Goal: Information Seeking & Learning: Learn about a topic

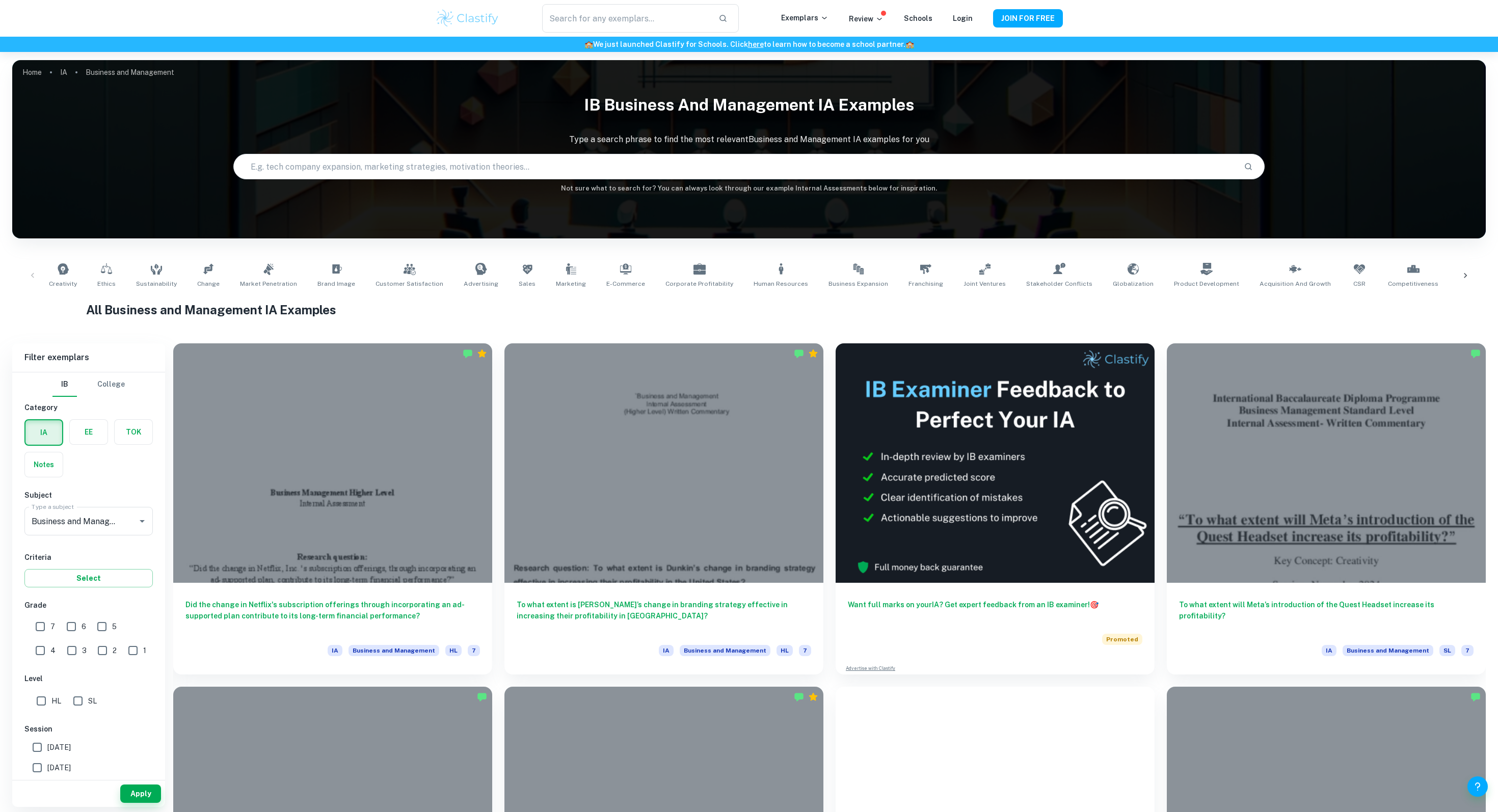
click at [50, 628] on input "7" at bounding box center [41, 626] width 20 height 20
checkbox input "true"
click at [151, 798] on button "Apply" at bounding box center [140, 793] width 41 height 19
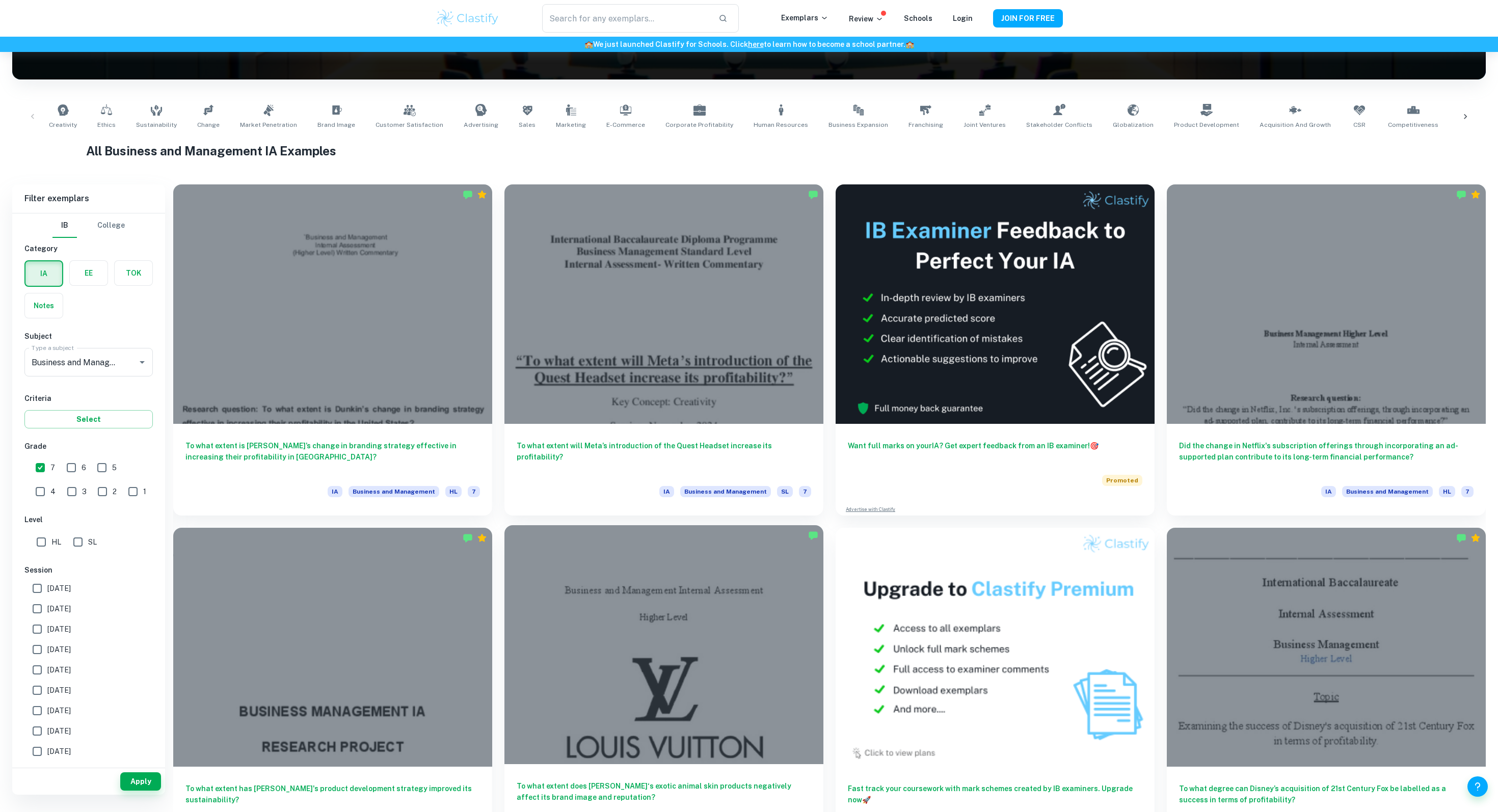
scroll to position [130, 0]
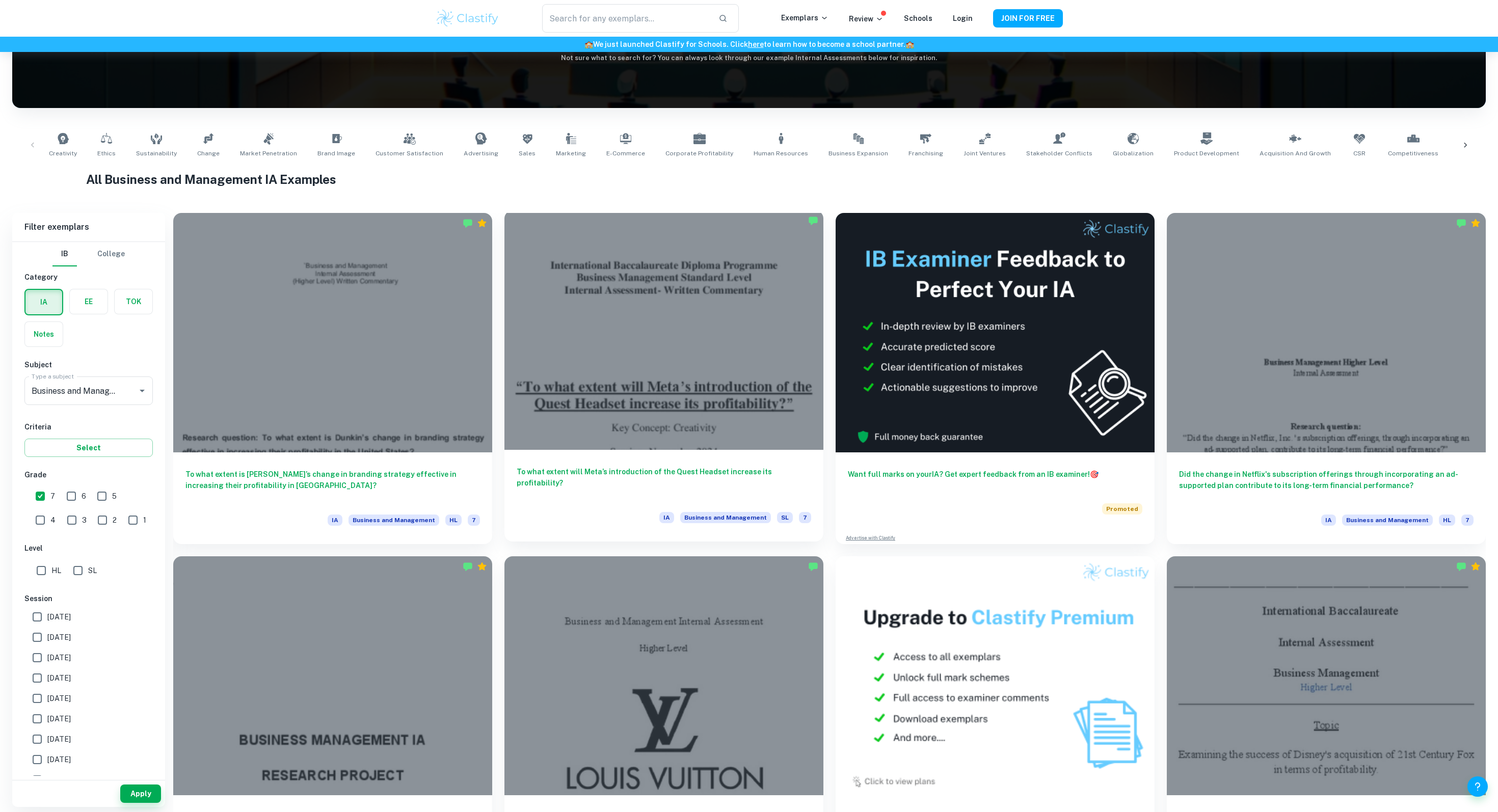
click at [719, 330] on div at bounding box center [664, 330] width 319 height 239
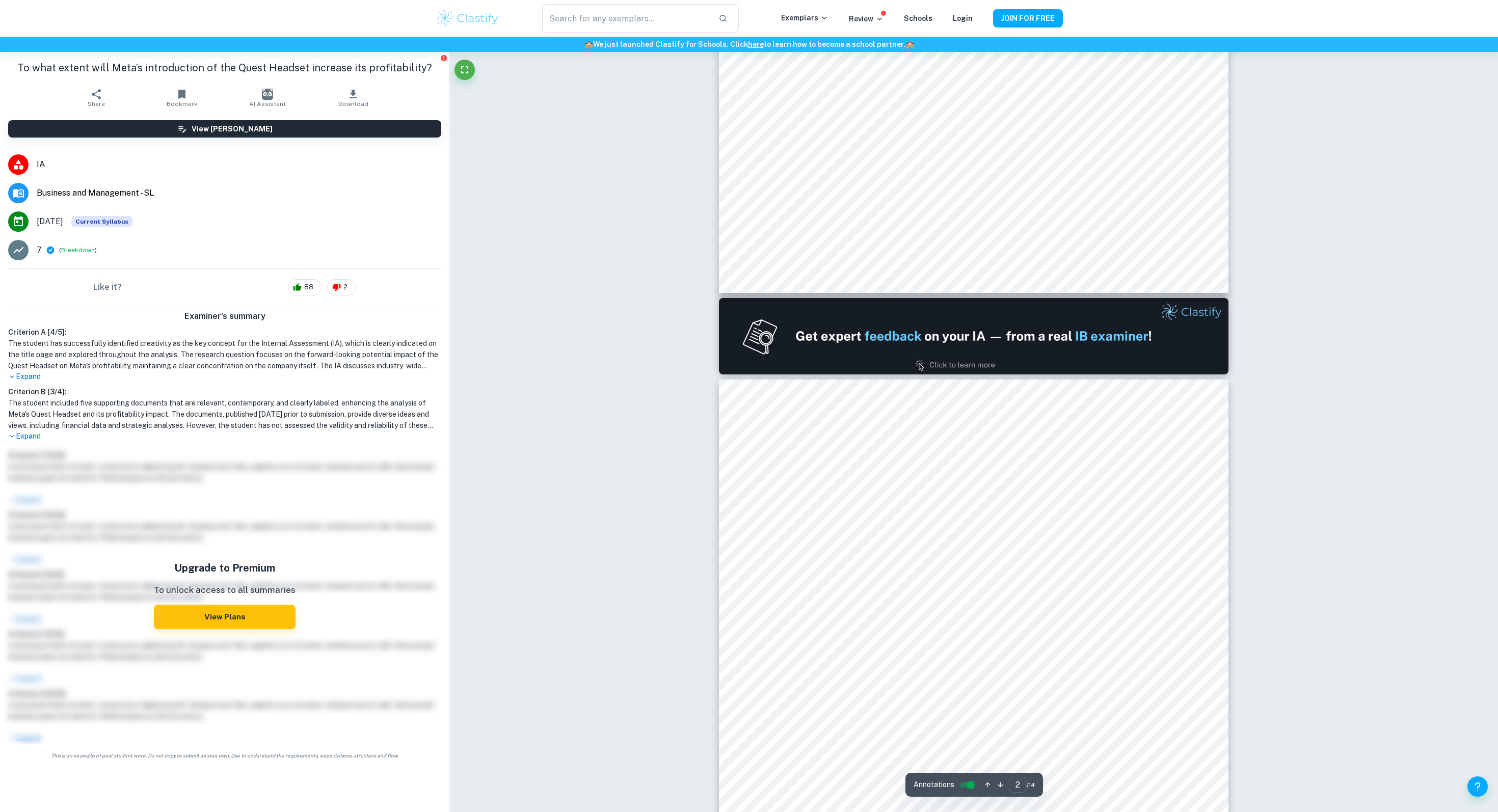
type input "1"
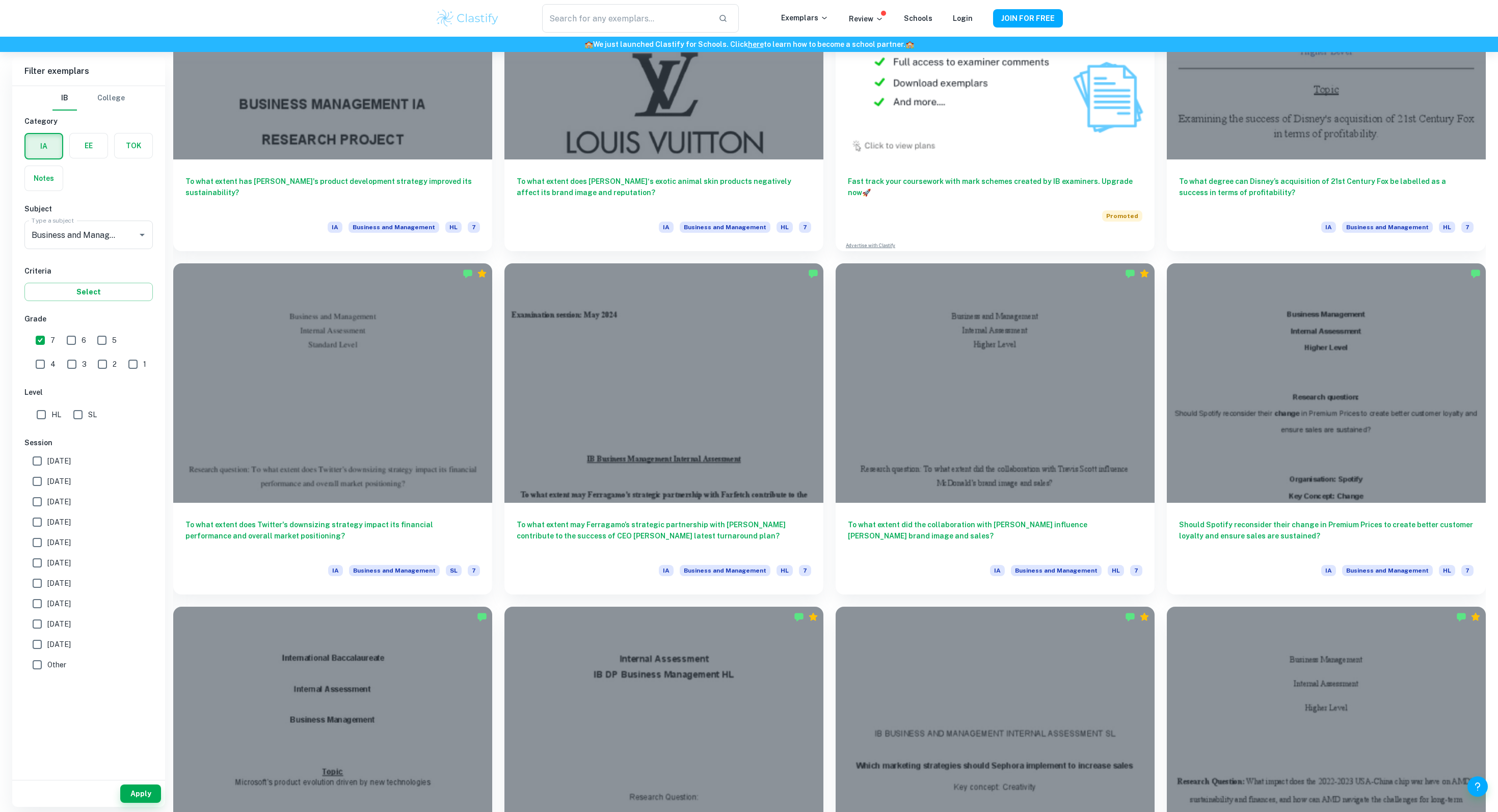
scroll to position [839, 0]
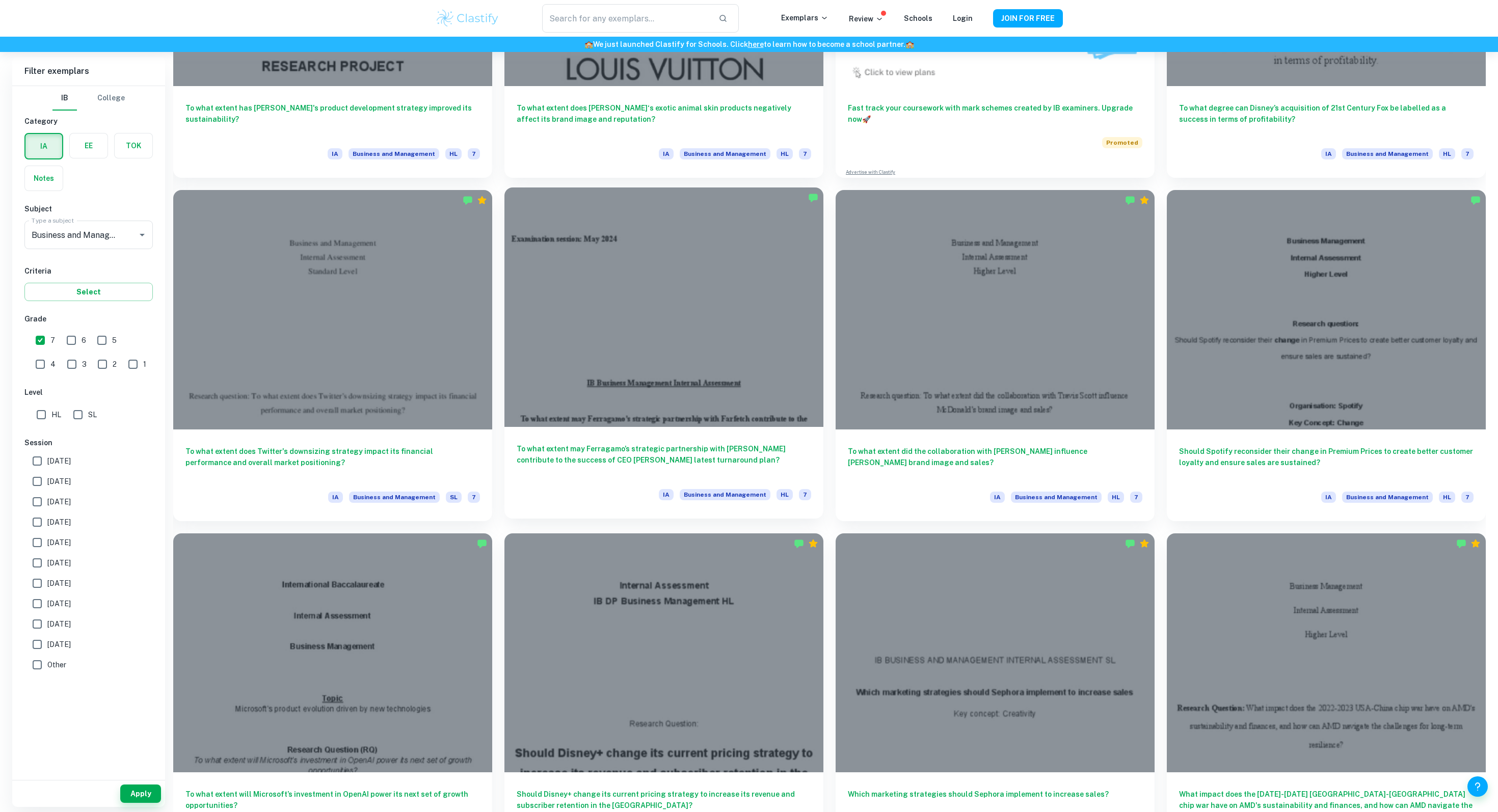
click at [750, 414] on div at bounding box center [664, 307] width 319 height 239
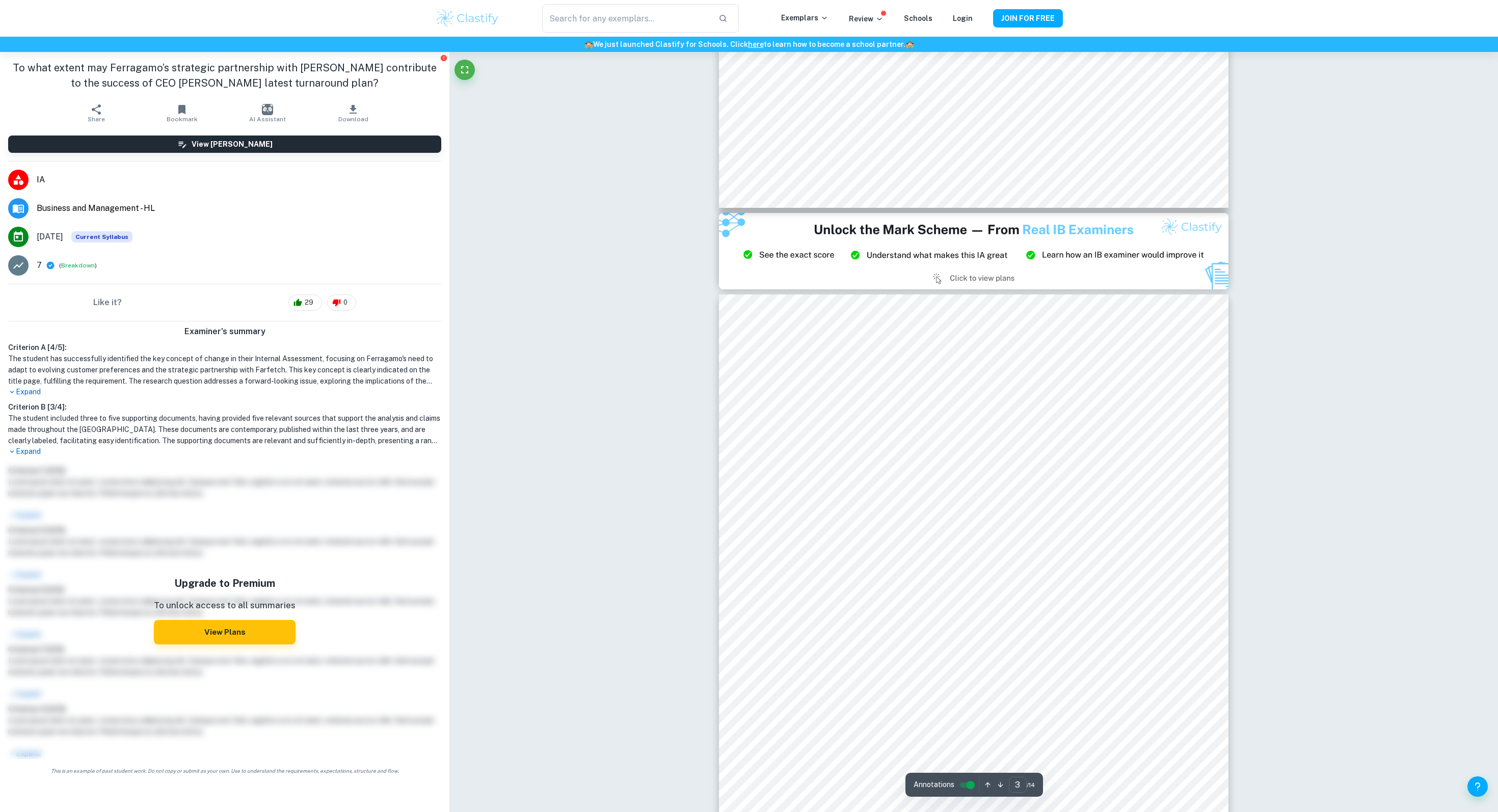
scroll to position [1262, 0]
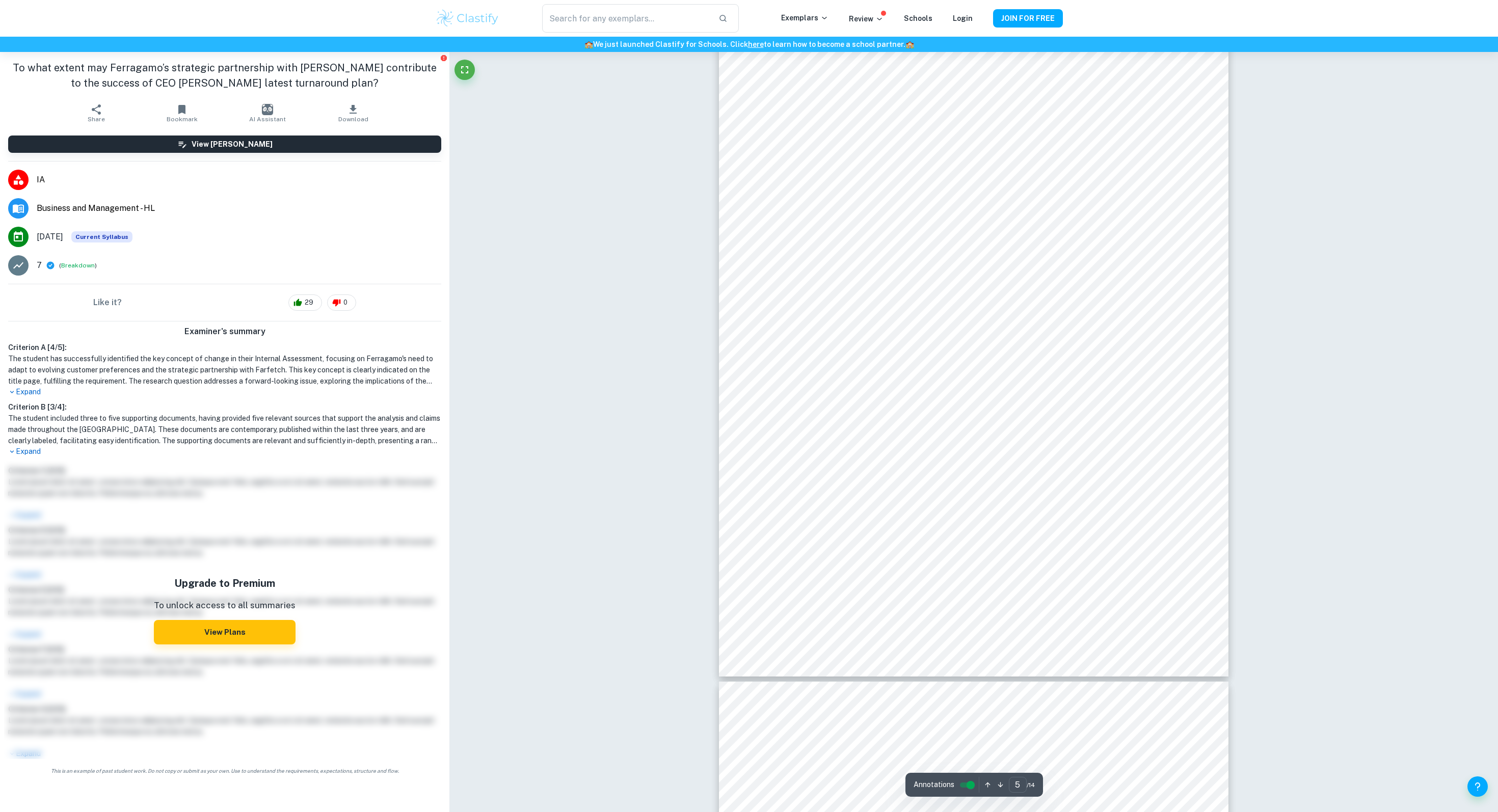
type input "6"
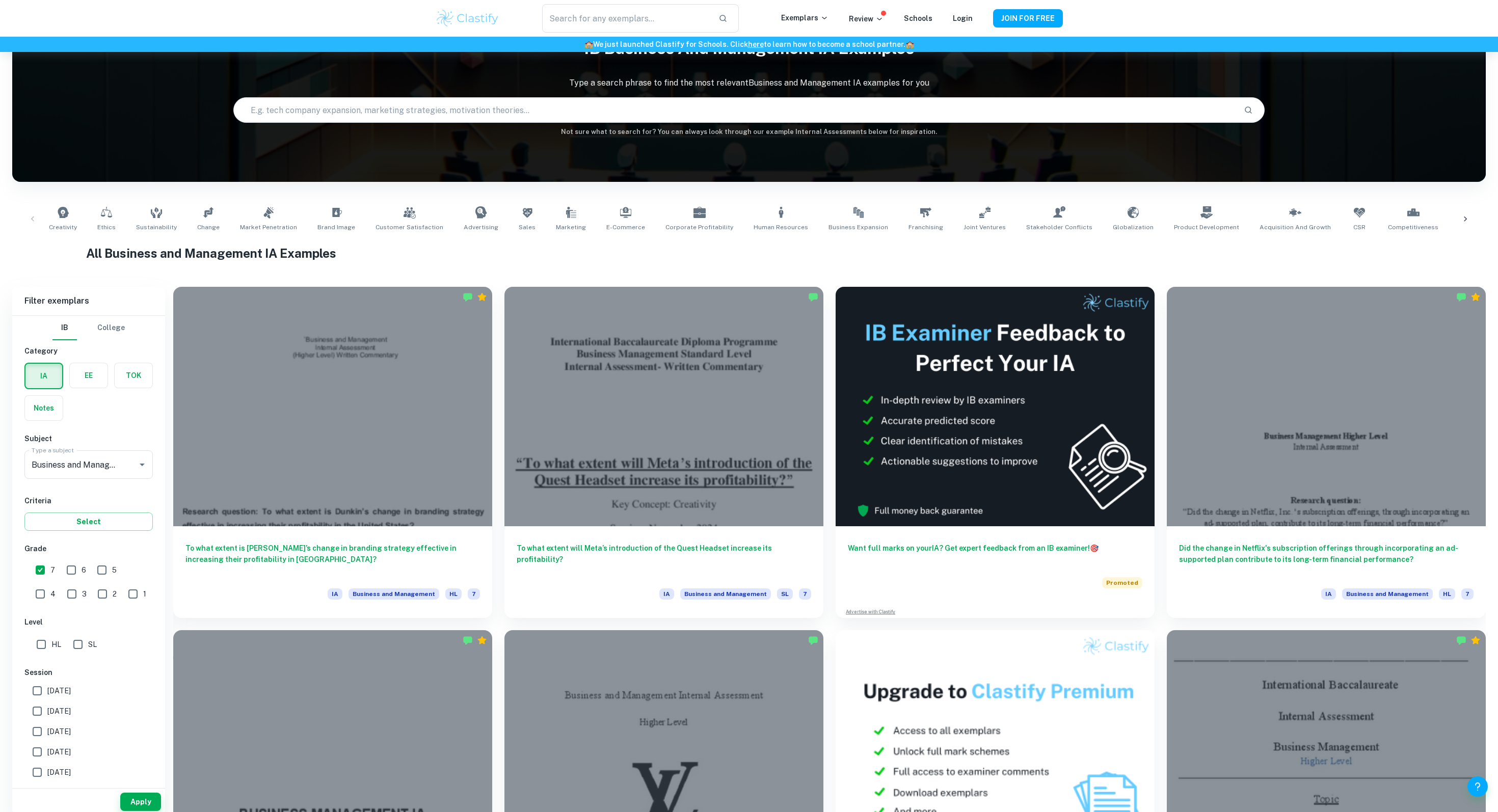
scroll to position [64, 0]
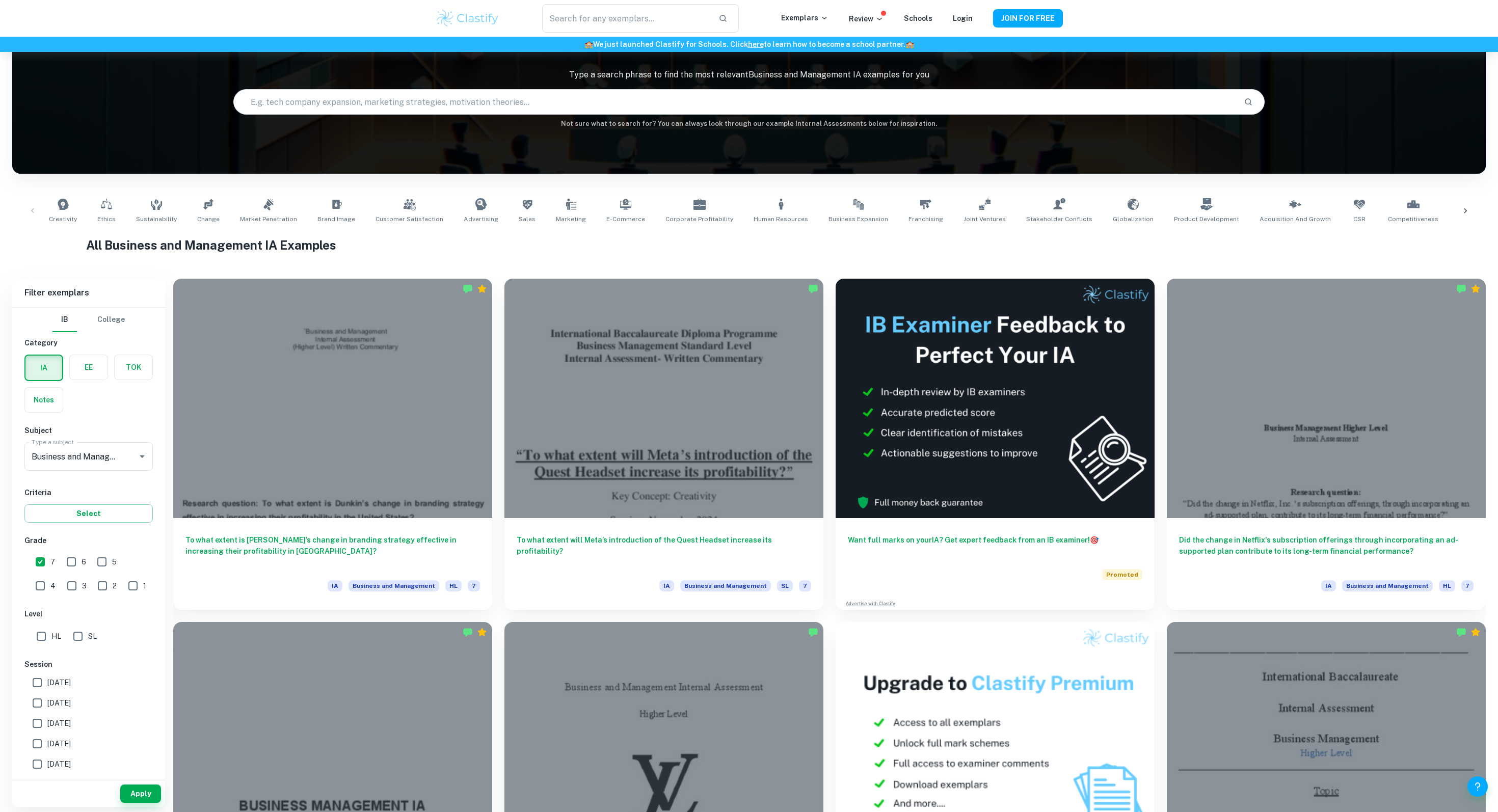
click at [39, 555] on input "7" at bounding box center [41, 562] width 20 height 20
checkbox input "false"
click at [135, 793] on button "Apply" at bounding box center [140, 793] width 41 height 19
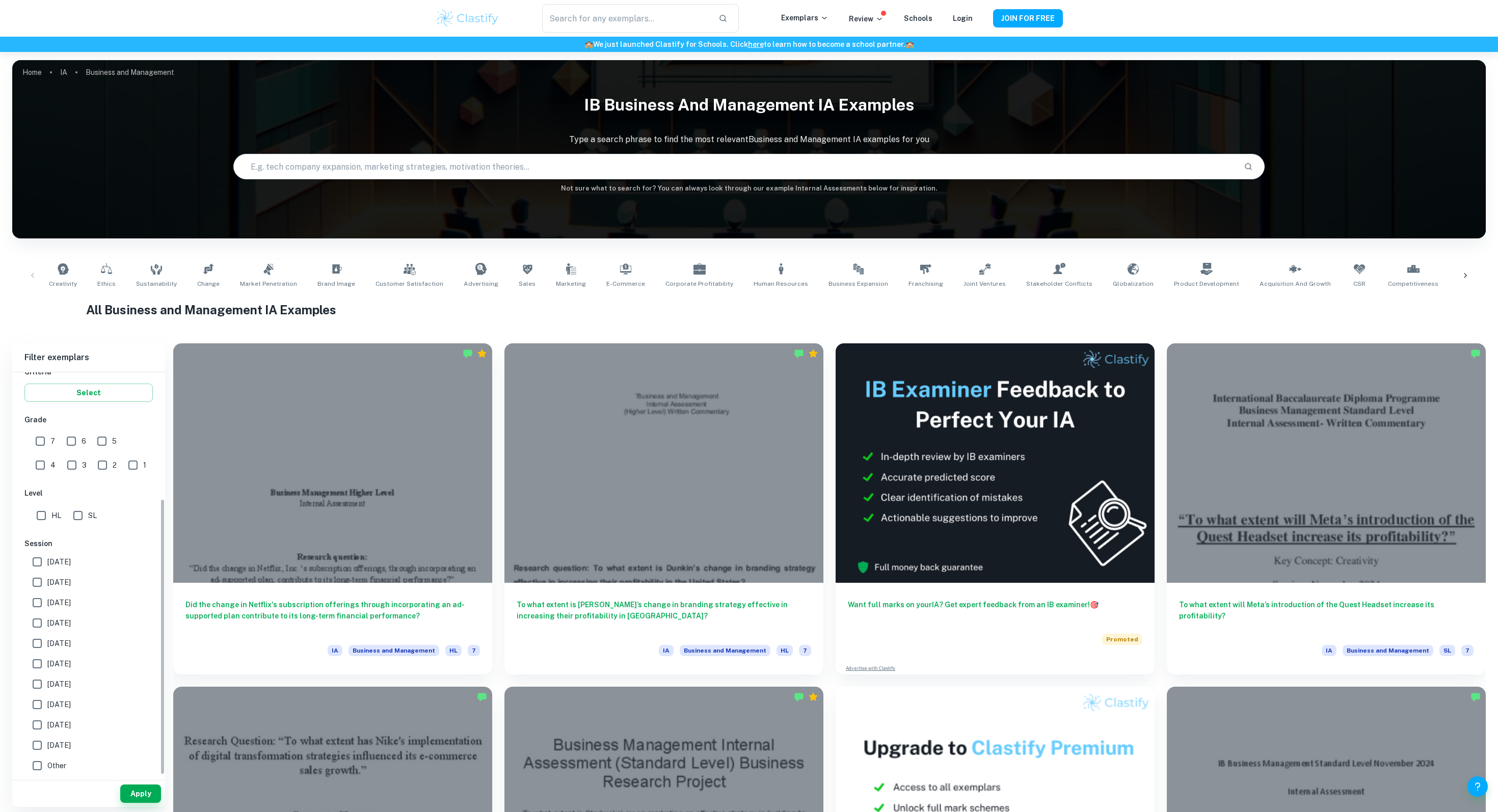
scroll to position [184, 0]
click at [129, 791] on button "Apply" at bounding box center [140, 793] width 41 height 19
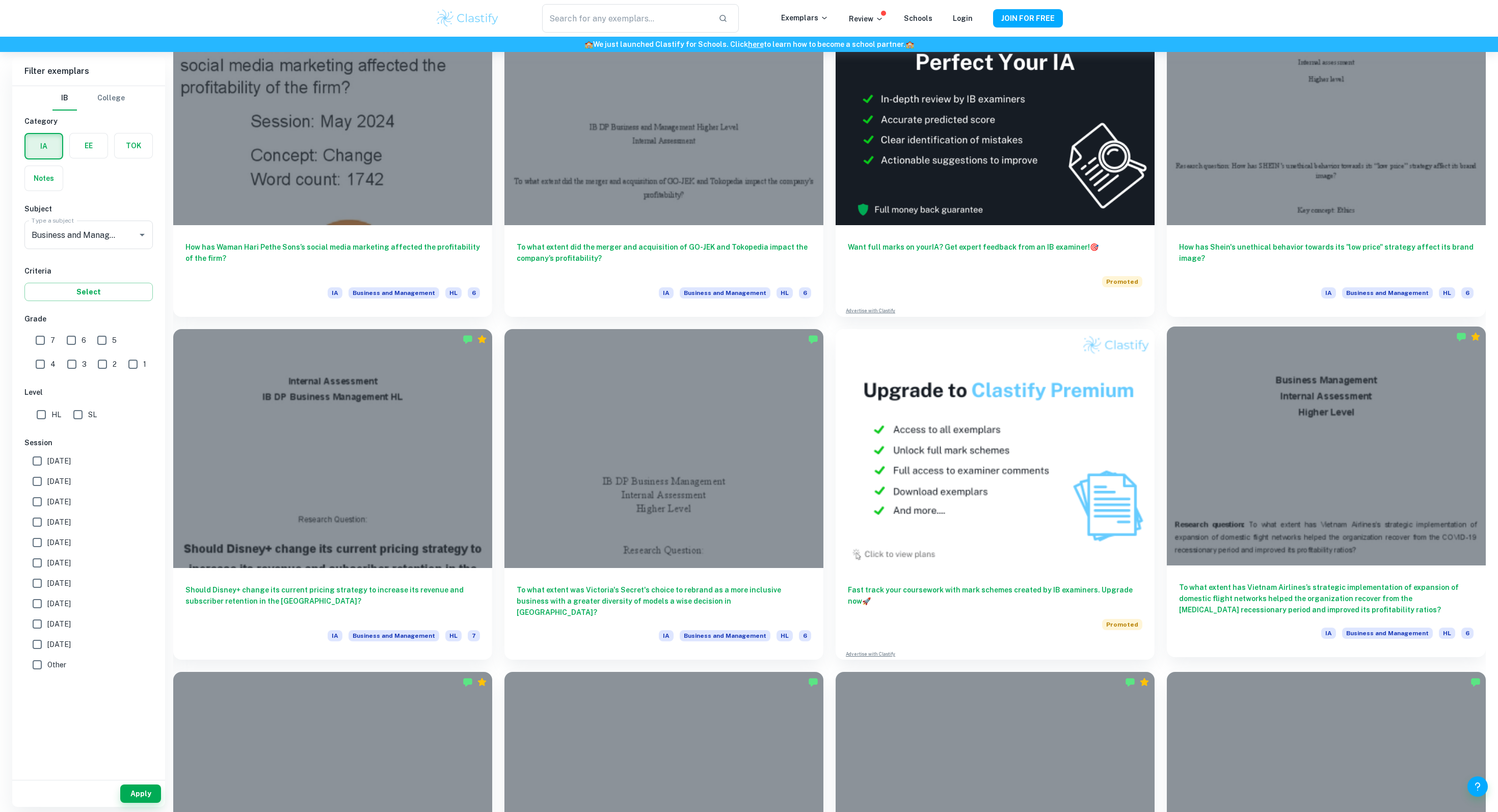
scroll to position [3105, 0]
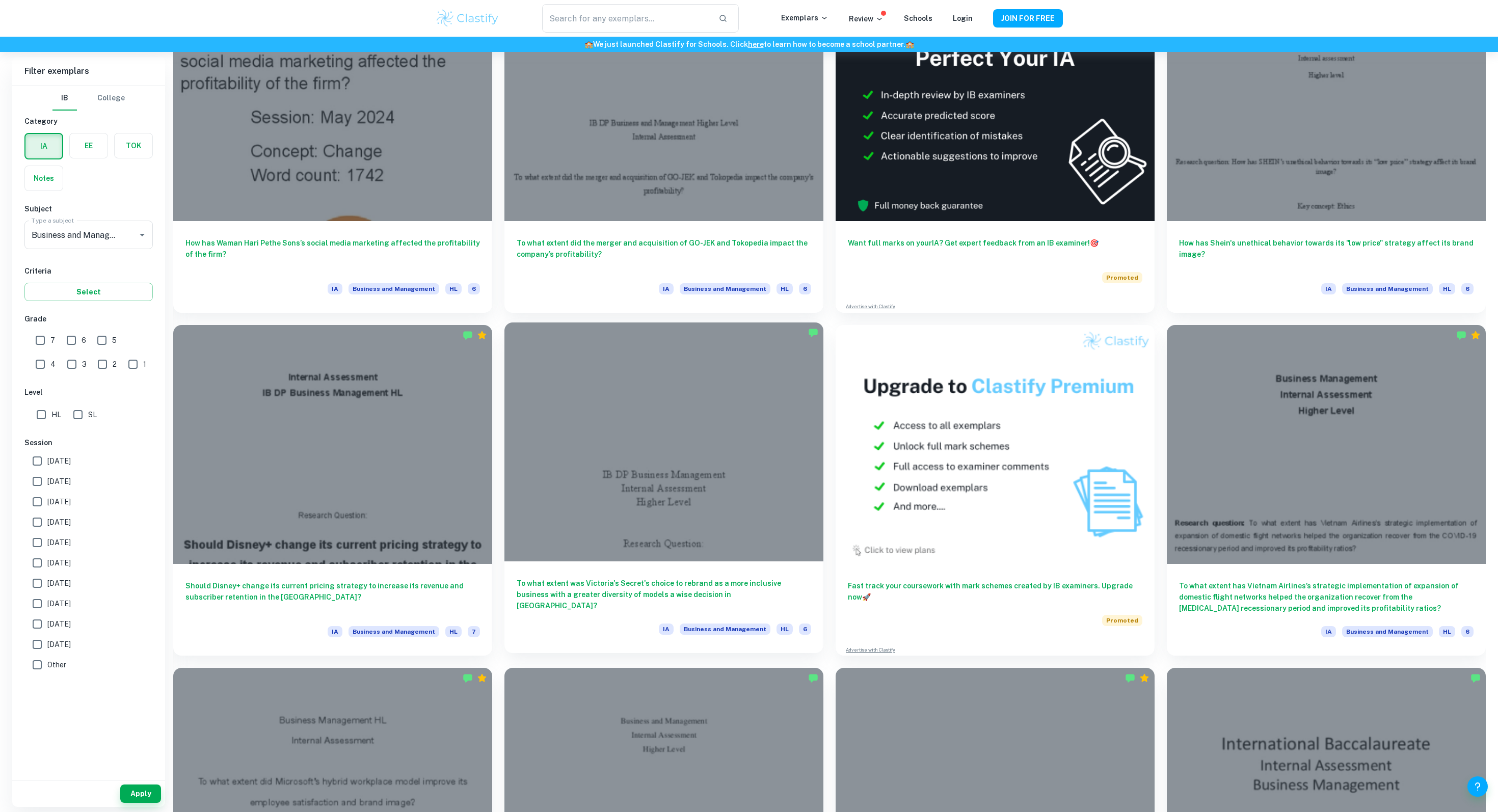
click at [605, 456] on div at bounding box center [664, 442] width 319 height 239
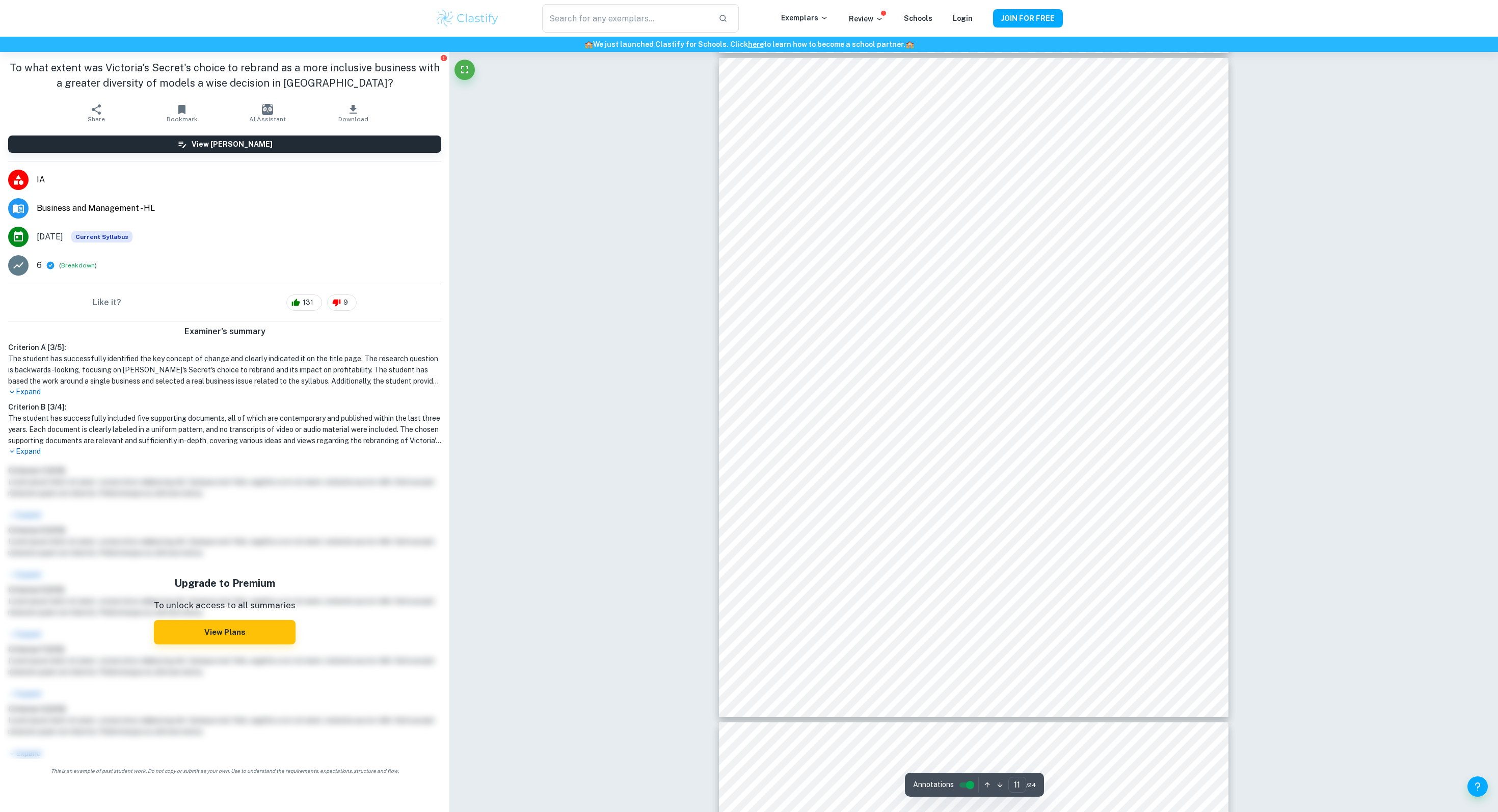
scroll to position [6894, 0]
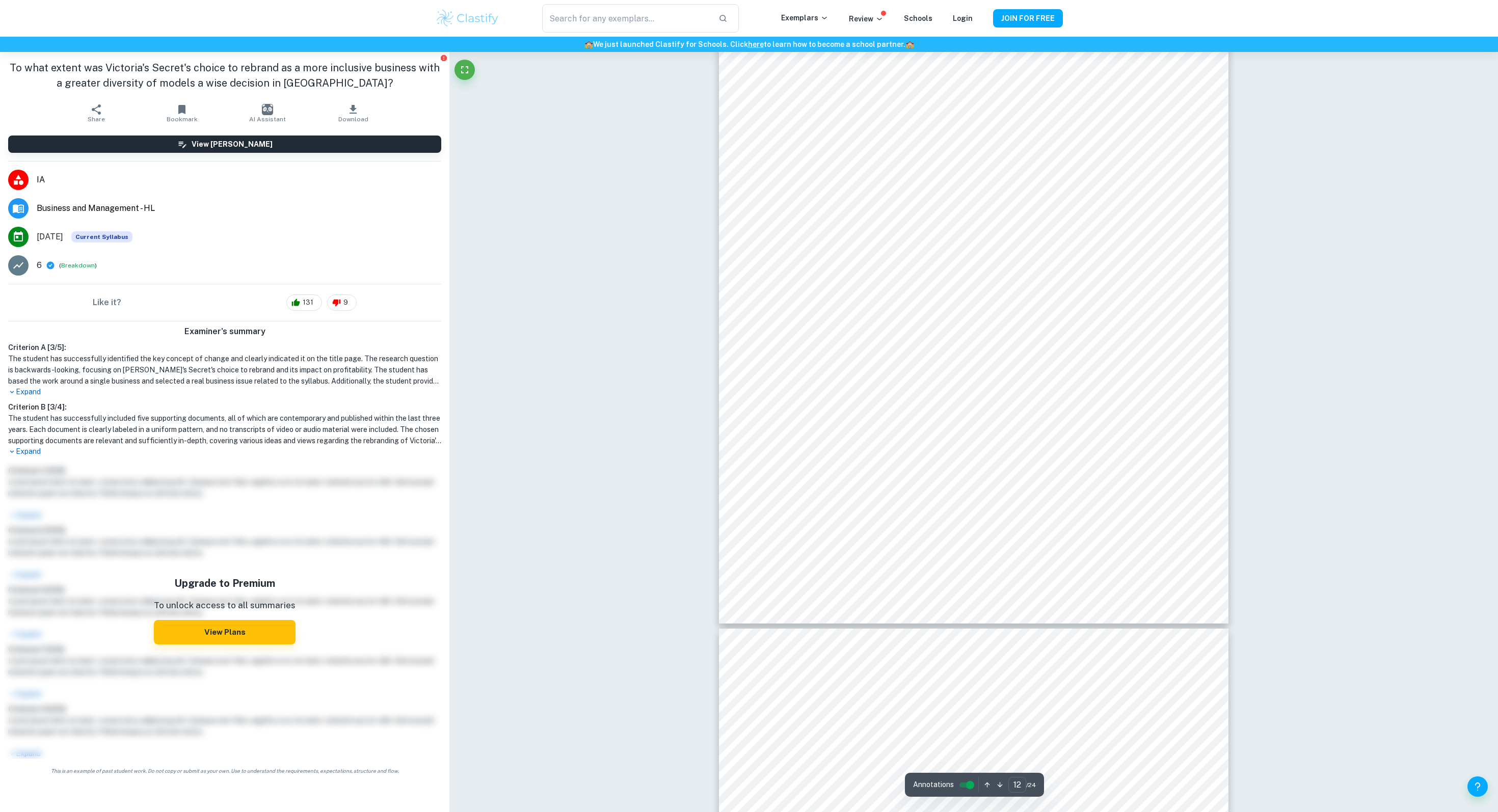
type input "13"
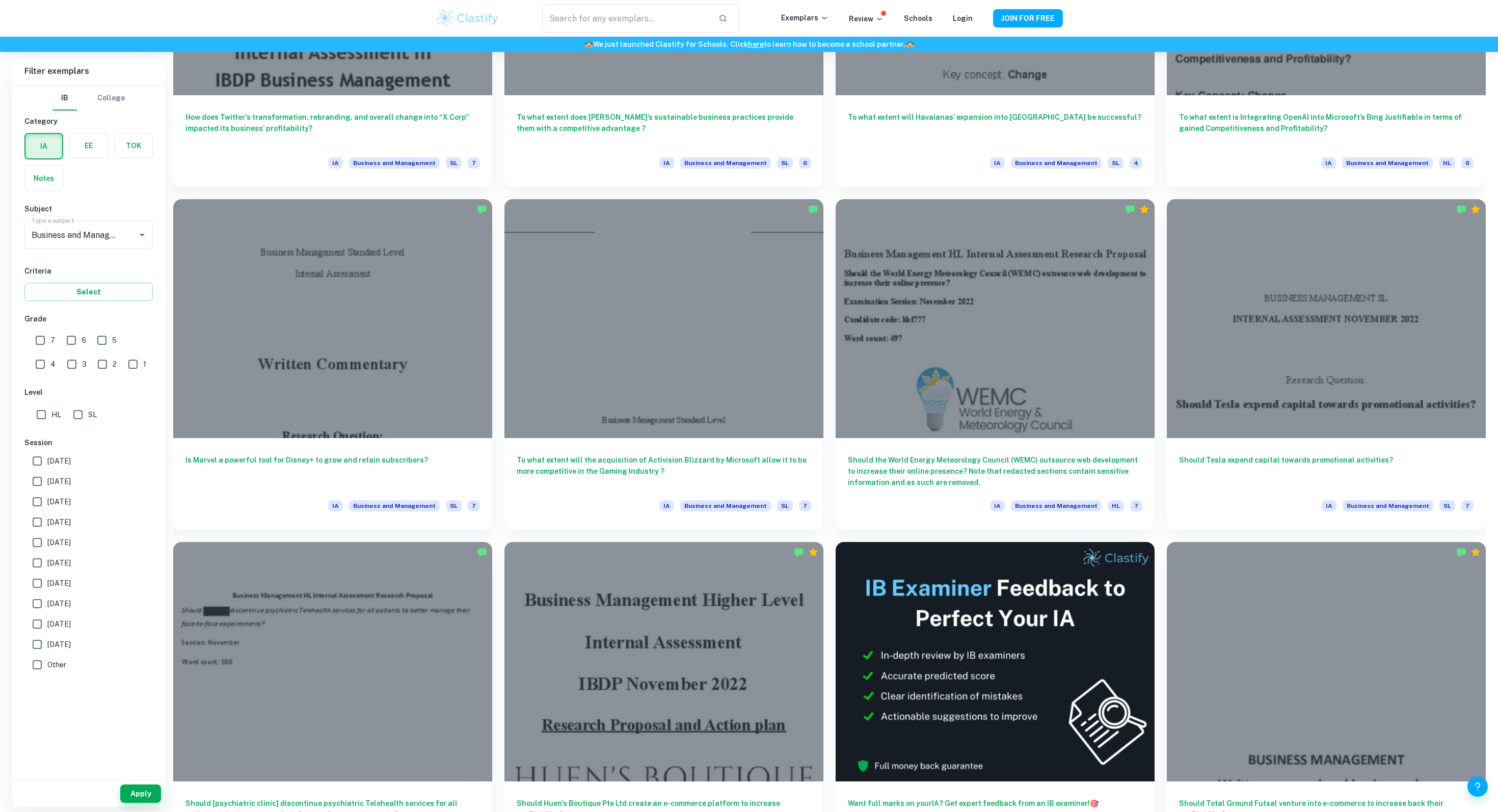
scroll to position [7012, 0]
